Goal: Check status: Check status

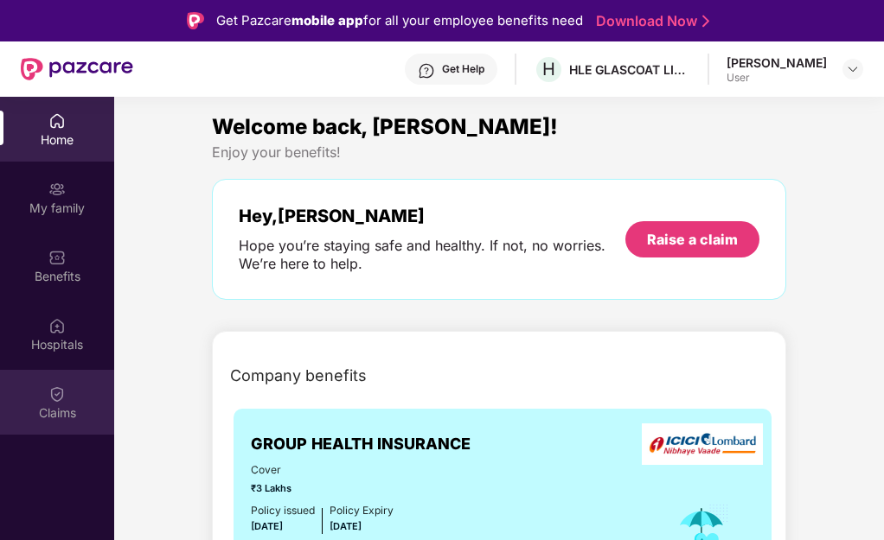
click at [73, 393] on div "Claims" at bounding box center [57, 402] width 114 height 65
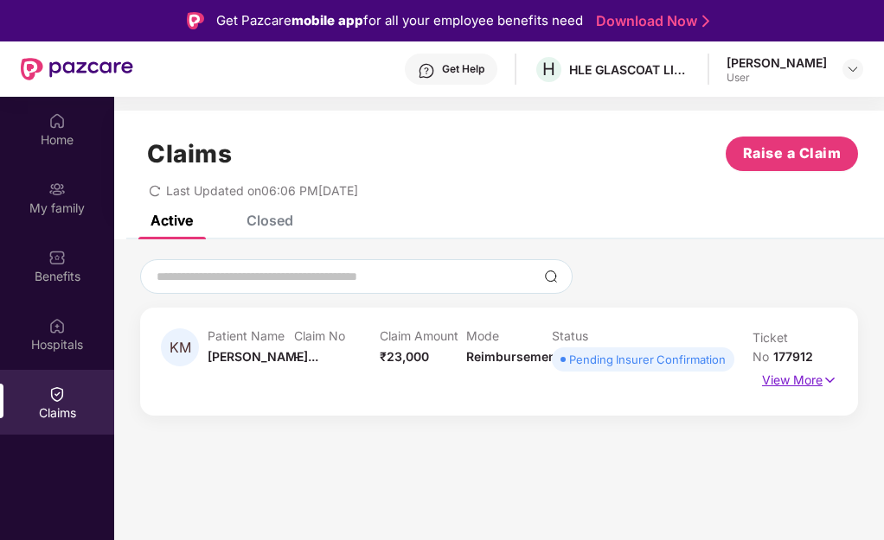
click at [767, 383] on p "View More" at bounding box center [799, 378] width 75 height 23
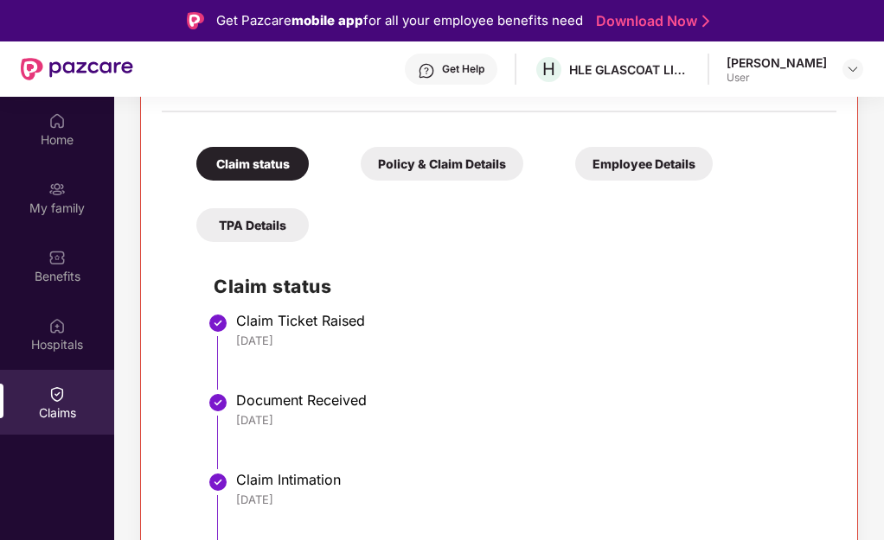
scroll to position [97, 0]
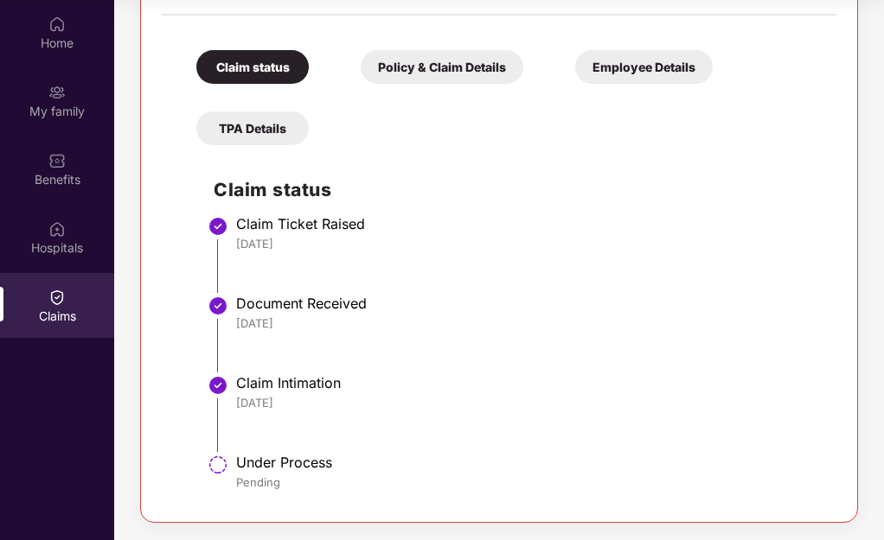
click at [286, 456] on div "Under Process" at bounding box center [527, 462] width 583 height 17
click at [275, 462] on div "Under Process" at bounding box center [527, 462] width 583 height 17
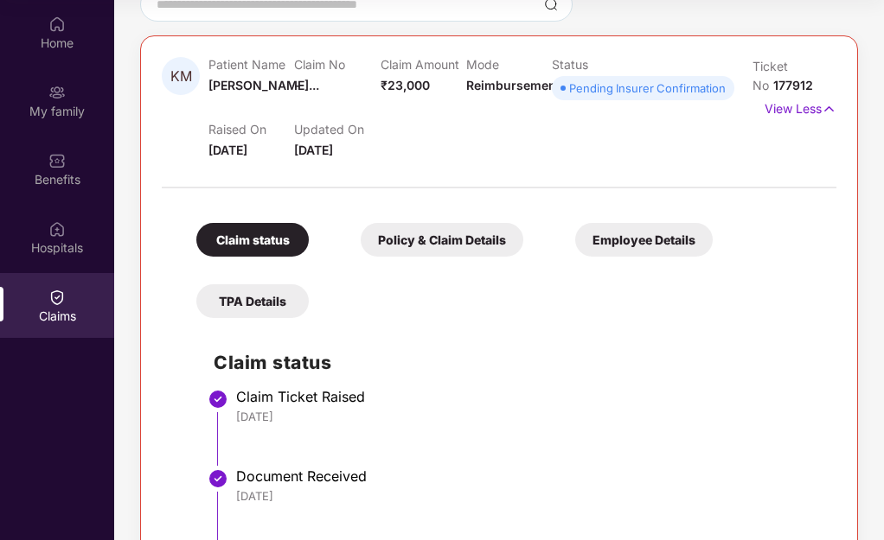
scroll to position [348, 0]
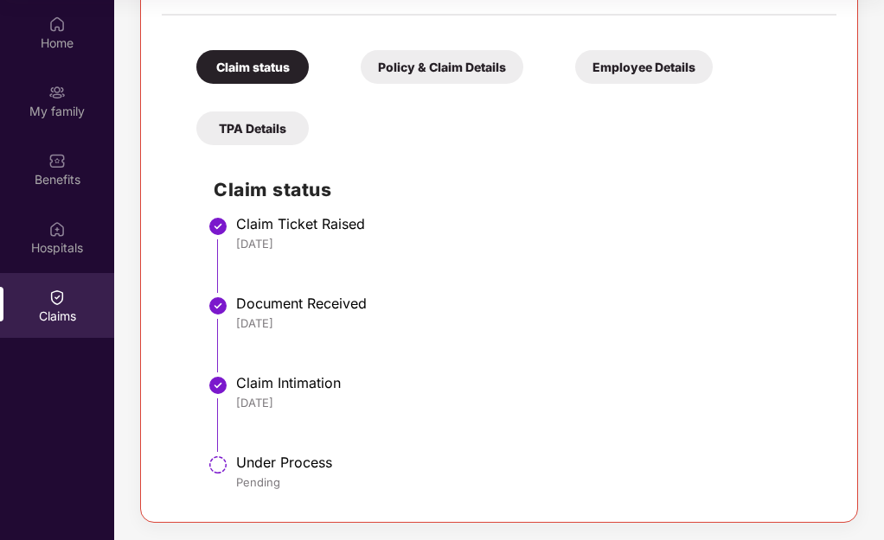
click at [239, 463] on div "Under Process" at bounding box center [527, 462] width 583 height 17
click at [244, 466] on div "Under Process" at bounding box center [527, 462] width 583 height 17
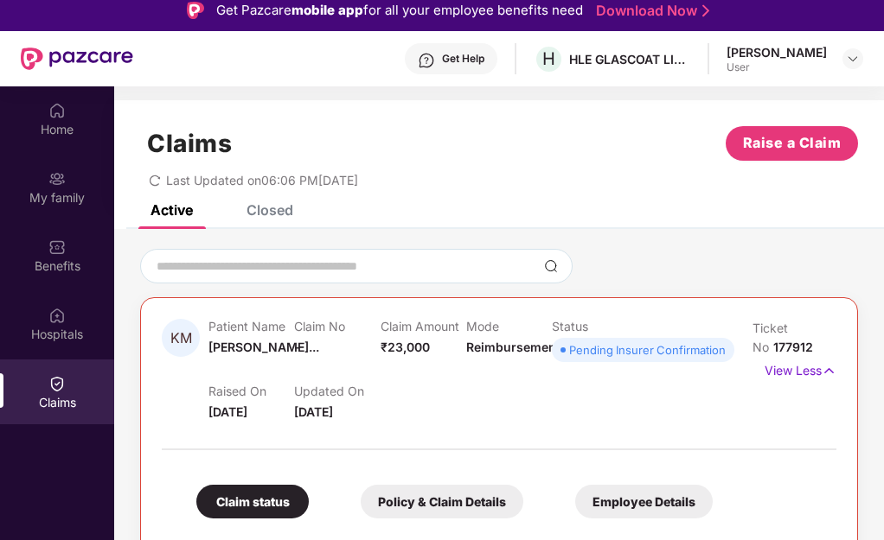
scroll to position [0, 0]
